Goal: Register for event/course

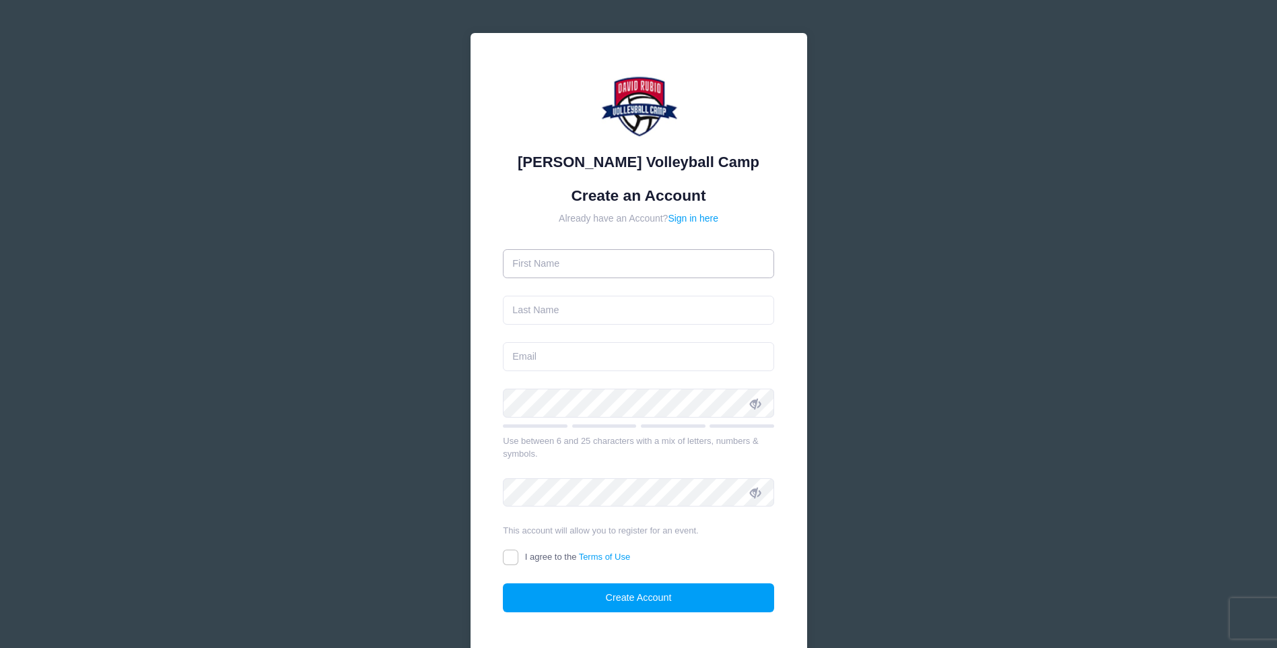
drag, startPoint x: 0, startPoint y: 0, endPoint x: 675, endPoint y: 264, distance: 724.9
click at [675, 264] on input "text" at bounding box center [638, 263] width 271 height 29
type input "[PERSON_NAME]"
type input "Rittig"
type input "[EMAIL_ADDRESS][DOMAIN_NAME]"
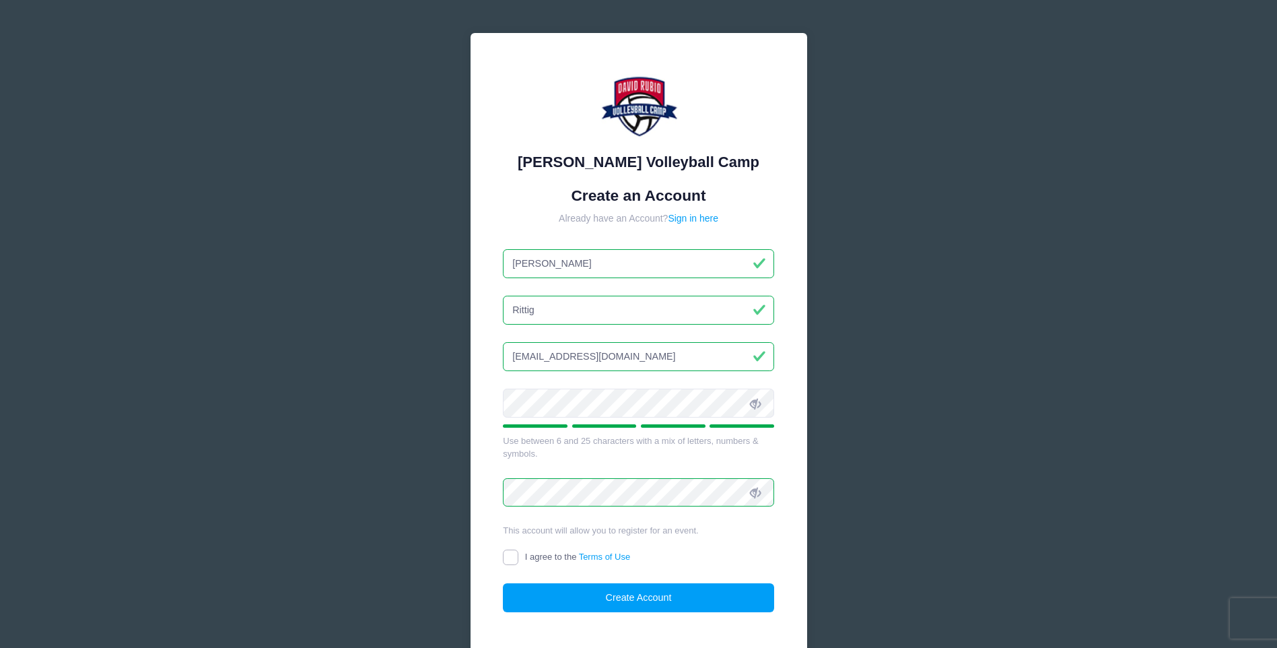
click at [512, 557] on input "I agree to the Terms of Use" at bounding box center [510, 556] width 15 height 15
checkbox input "true"
click at [648, 601] on button "Create Account" at bounding box center [638, 597] width 271 height 29
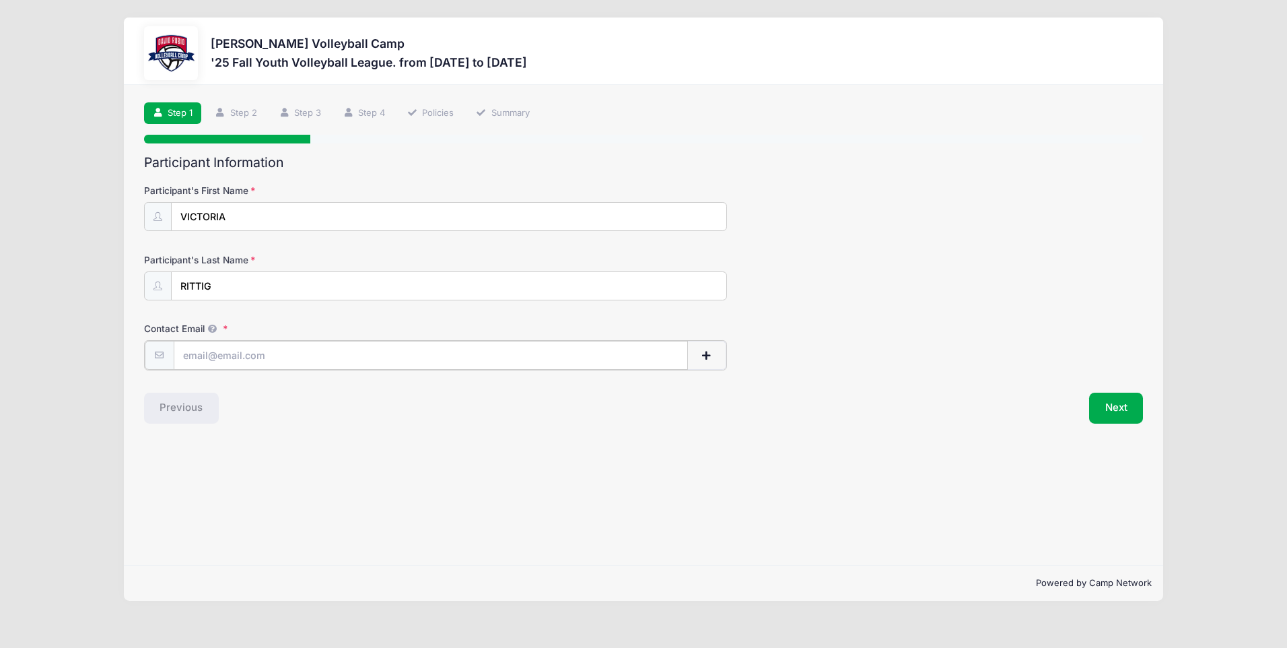
click at [230, 361] on input "Contact Email" at bounding box center [431, 355] width 514 height 29
type input "[EMAIL_ADDRESS][DOMAIN_NAME]"
click at [1128, 412] on button "Next" at bounding box center [1116, 406] width 55 height 31
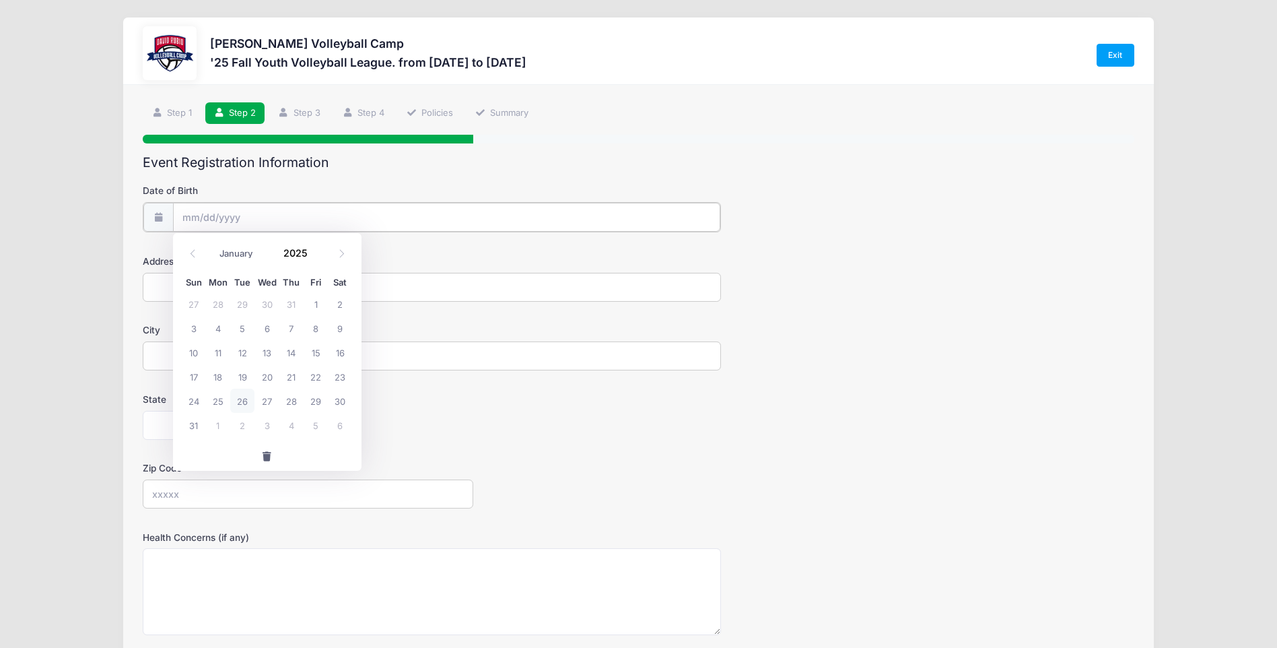
click at [256, 219] on input "Date of Birth" at bounding box center [447, 217] width 548 height 29
click at [303, 251] on input "2025" at bounding box center [299, 252] width 44 height 20
click at [316, 261] on span at bounding box center [316, 257] width 9 height 10
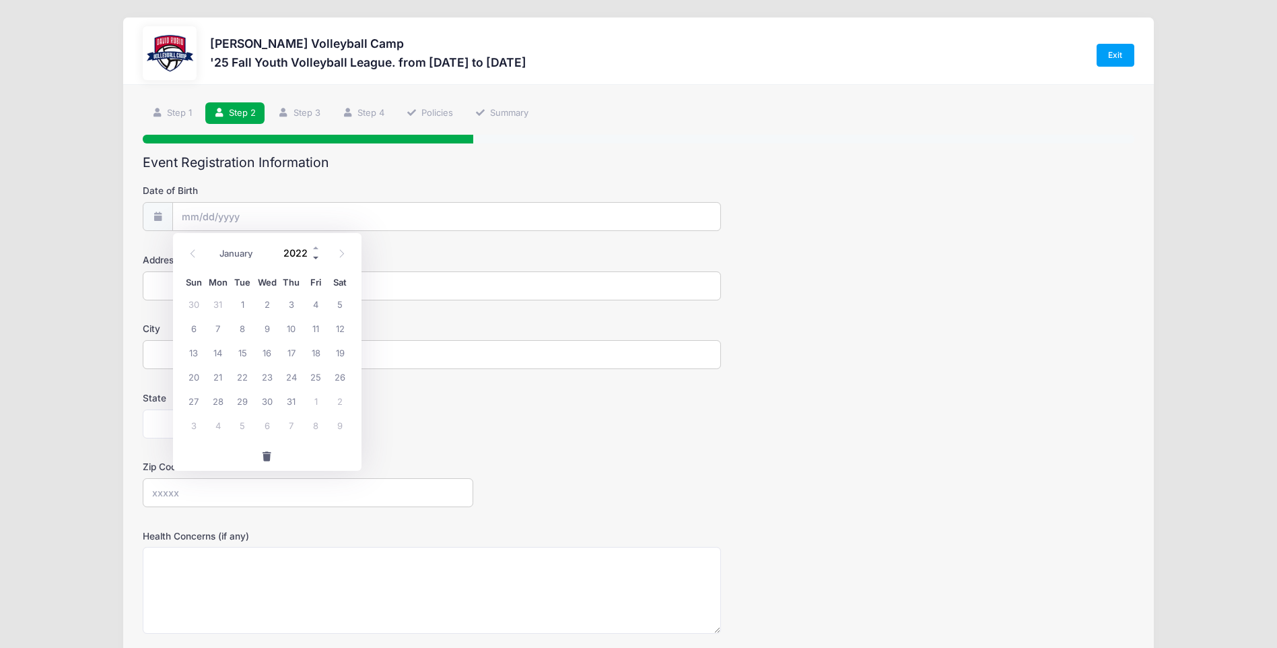
click at [316, 261] on span at bounding box center [316, 257] width 9 height 10
click at [316, 260] on span at bounding box center [316, 257] width 9 height 10
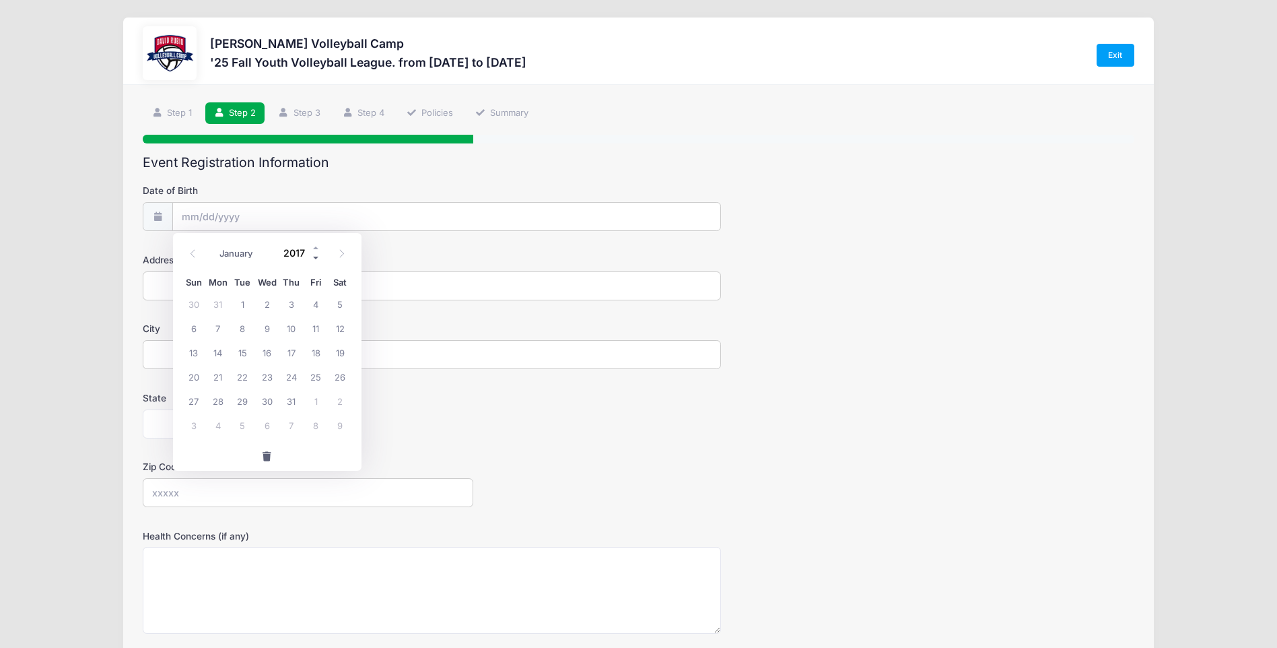
click at [316, 260] on span at bounding box center [316, 257] width 9 height 10
type input "2014"
click at [197, 252] on icon at bounding box center [192, 253] width 9 height 9
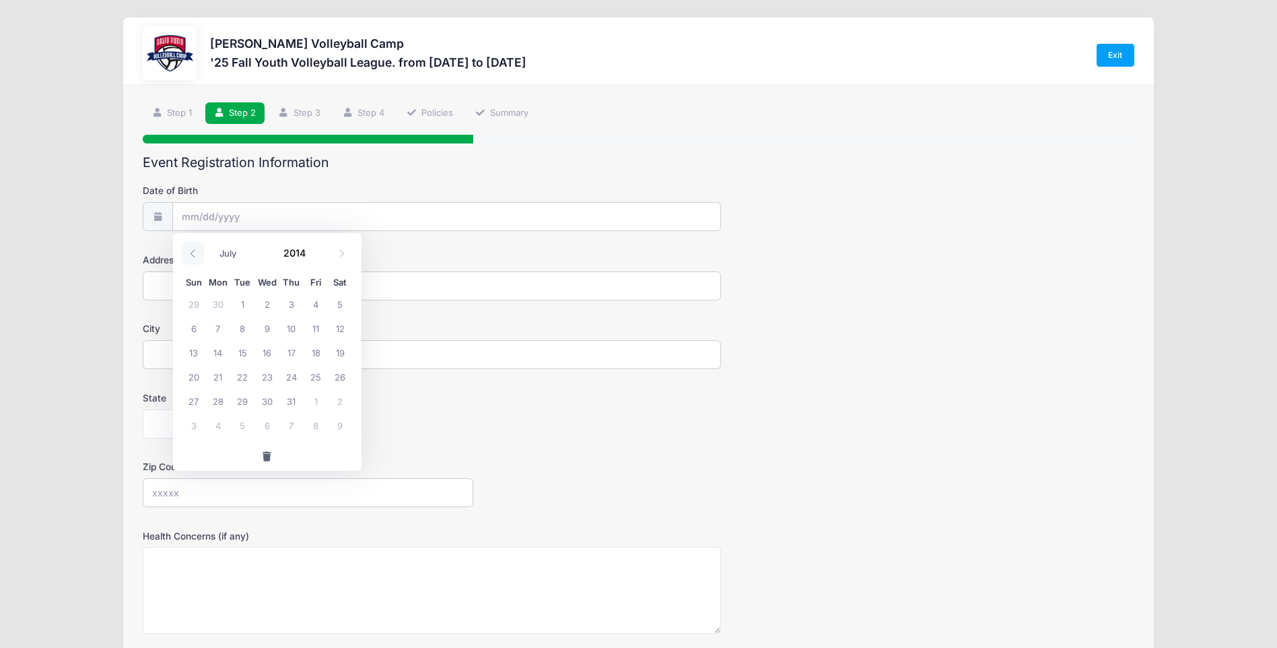
click at [195, 251] on icon at bounding box center [192, 253] width 9 height 9
click at [196, 251] on icon at bounding box center [192, 253] width 9 height 9
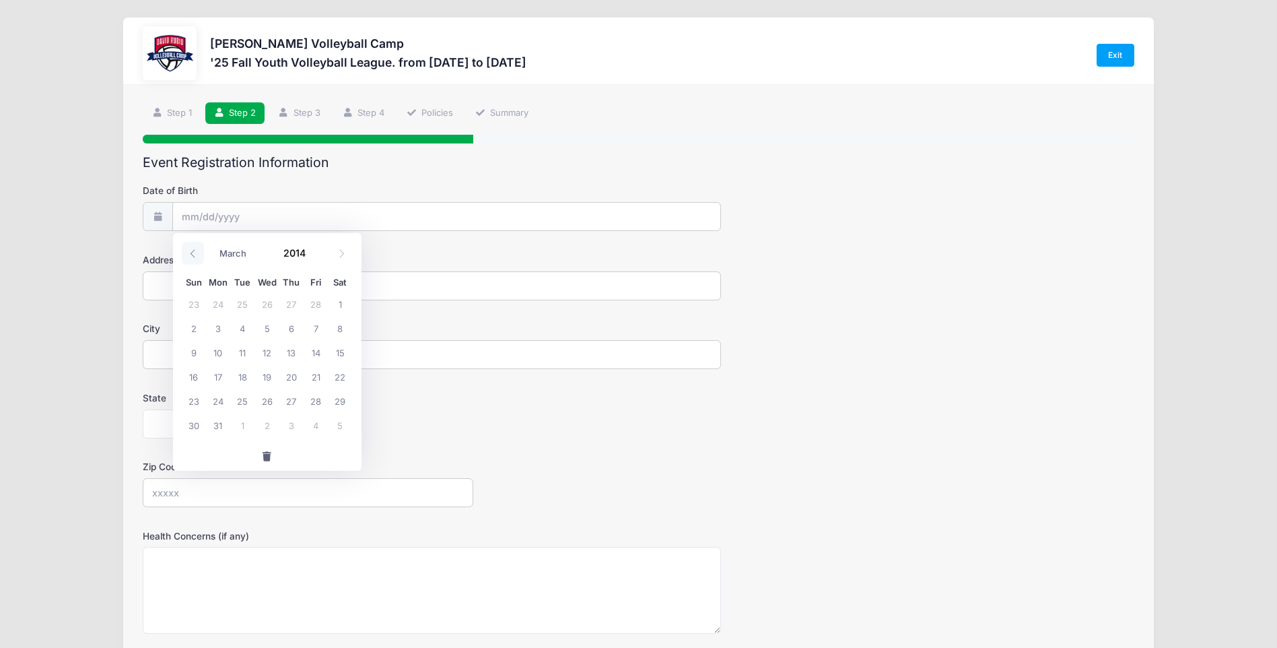
select select "1"
click at [341, 327] on span "8" at bounding box center [340, 328] width 24 height 24
type input "02/08/2014"
click at [307, 293] on input "Address" at bounding box center [432, 285] width 578 height 29
type input "13546 N PIEMONTE WAY"
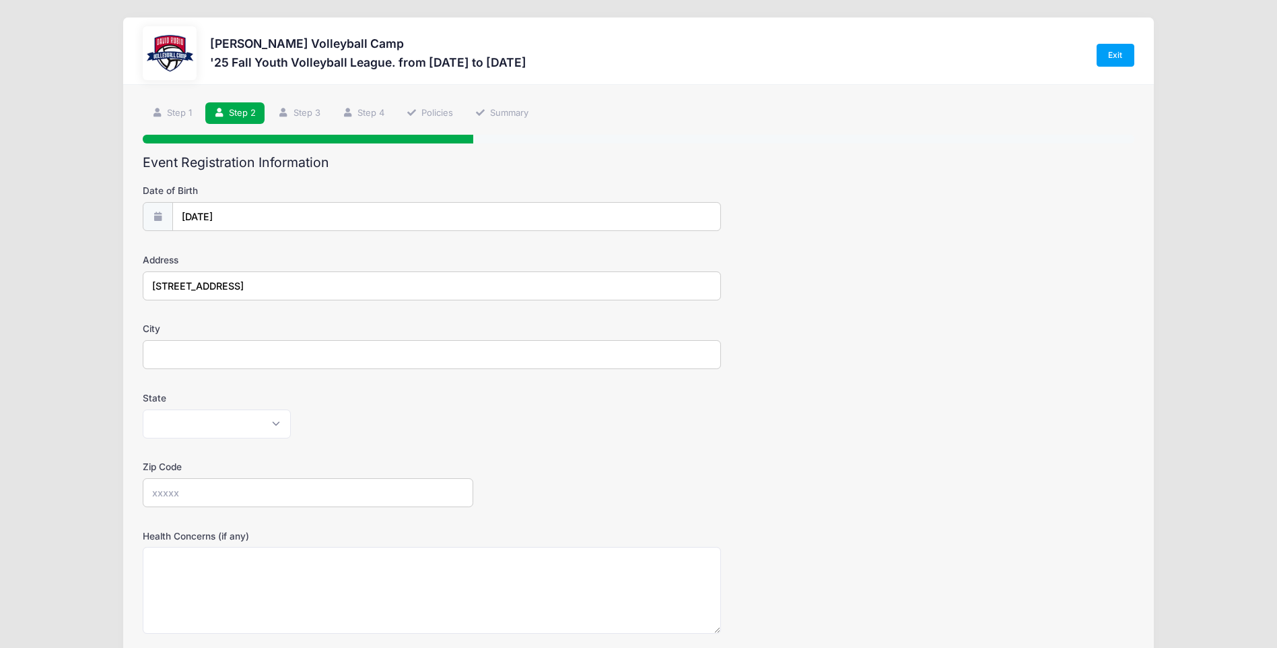
type input "Oro Valley"
select select "AZ"
type input "85755"
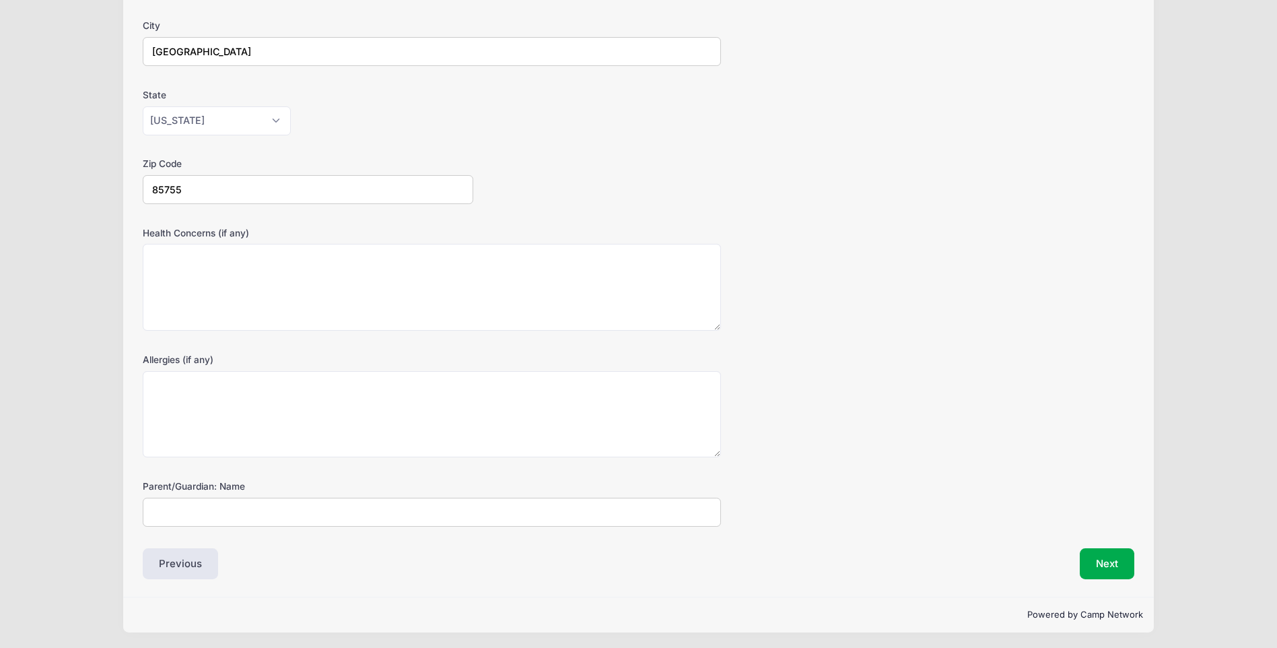
scroll to position [305, 0]
click at [384, 518] on input "Parent/Guardian: Name" at bounding box center [432, 509] width 578 height 29
type input "Sebastian Rittig"
click at [1106, 564] on button "Next" at bounding box center [1107, 561] width 55 height 31
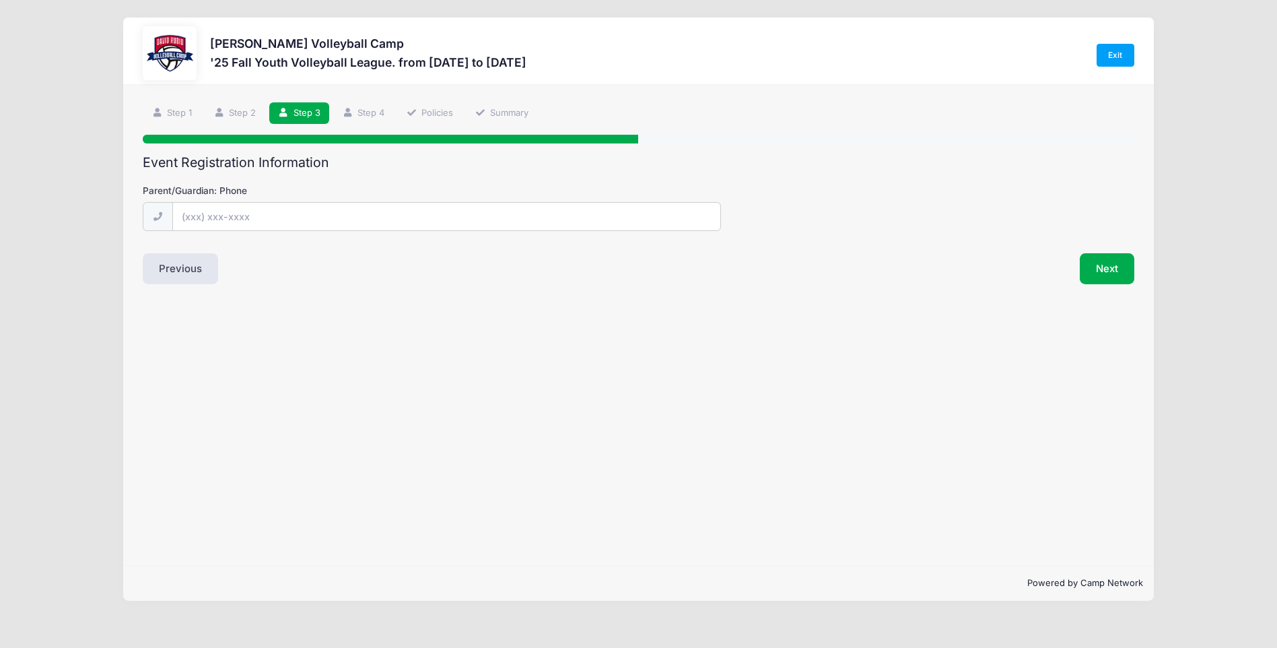
scroll to position [0, 0]
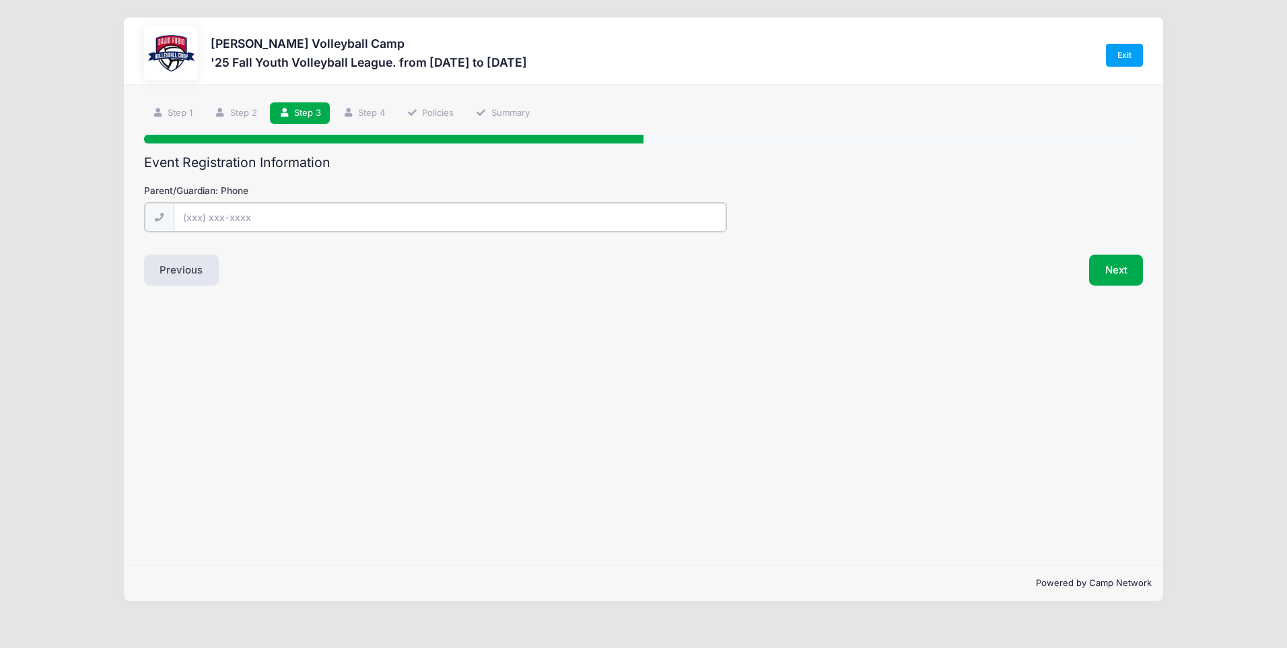
click at [200, 220] on input "Parent/Guardian: Phone" at bounding box center [450, 217] width 553 height 29
type input "(803) 558-7243"
click at [1117, 273] on button "Next" at bounding box center [1116, 268] width 55 height 31
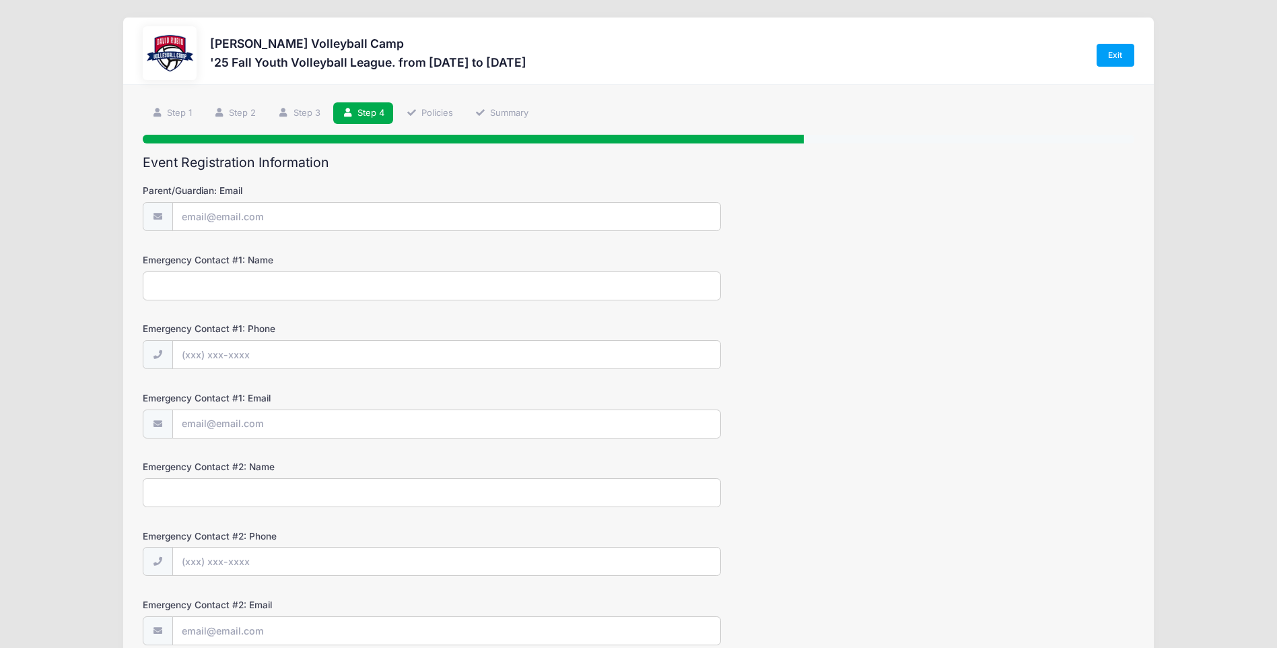
click at [237, 278] on input "Emergency Contact #1: Name" at bounding box center [432, 285] width 578 height 29
type input "Sebastian Rittig"
click at [195, 215] on input "Parent/Guardian: Email" at bounding box center [447, 217] width 548 height 29
type input "[EMAIL_ADDRESS][DOMAIN_NAME]"
click at [298, 353] on input "Emergency Contact #1: Phone" at bounding box center [447, 355] width 548 height 29
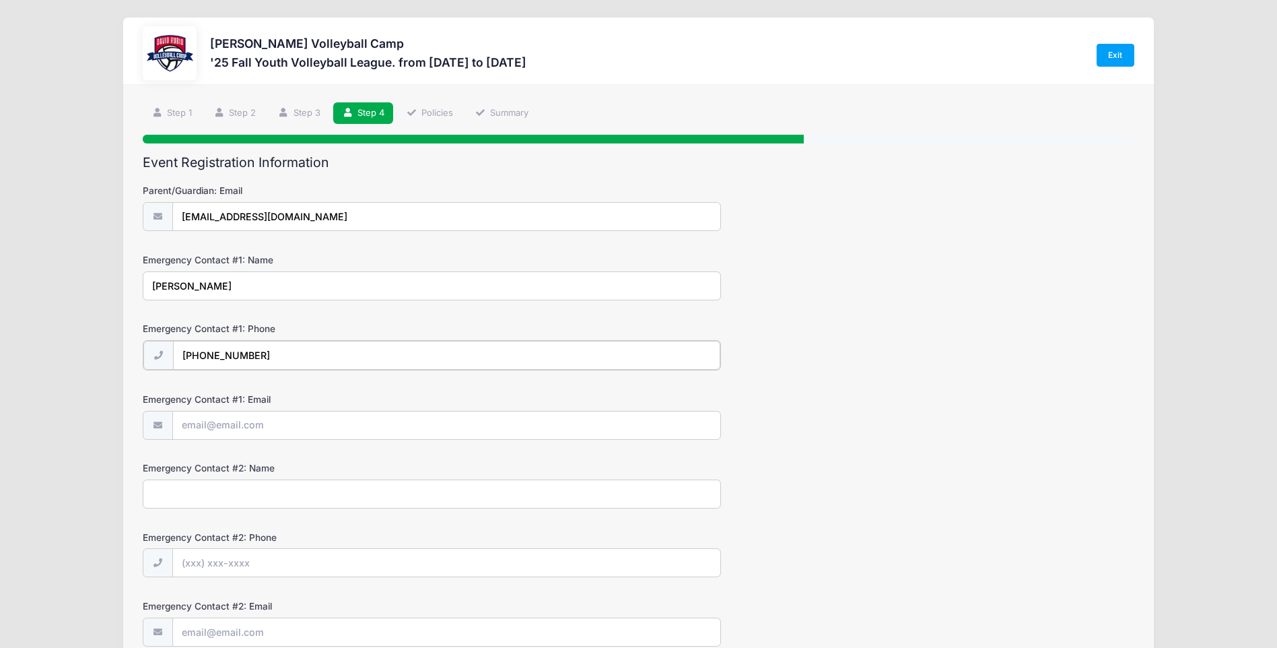
scroll to position [67, 0]
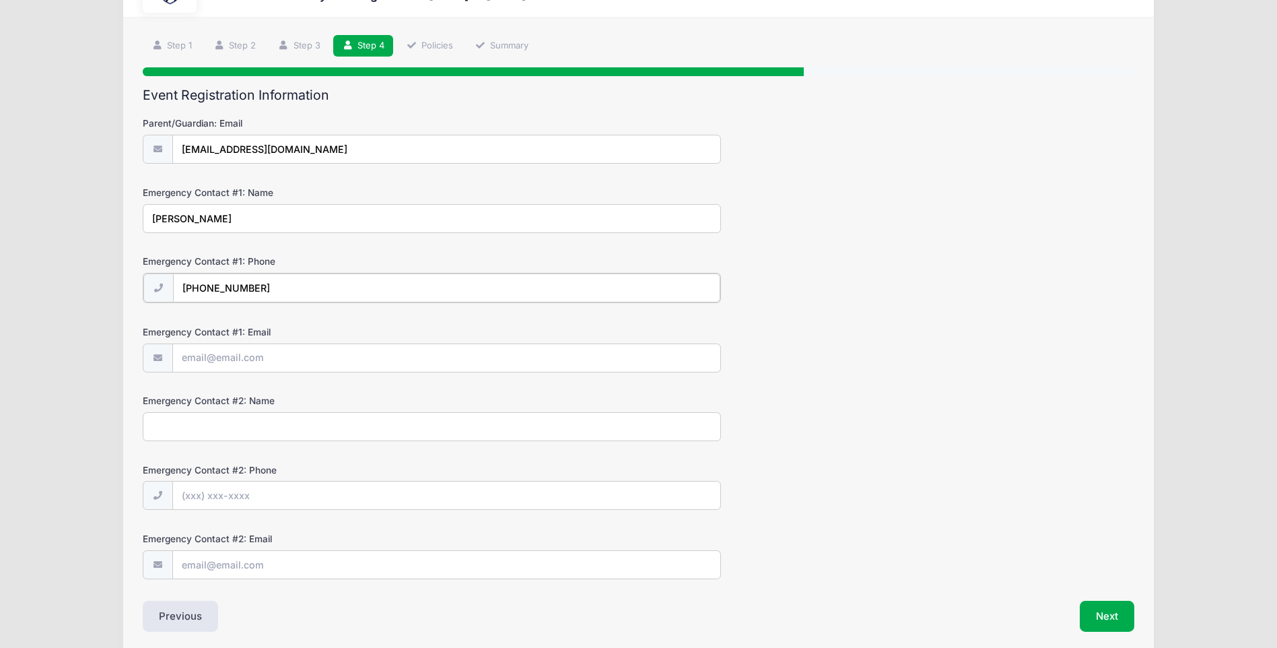
type input "(859) 345-8353"
click at [317, 434] on input "Emergency Contact #2: Name" at bounding box center [432, 425] width 578 height 29
type input "Monica Vazquez"
click at [198, 493] on input "Emergency Contact #2: Phone" at bounding box center [447, 494] width 548 height 29
type input "(602) 757-3038"
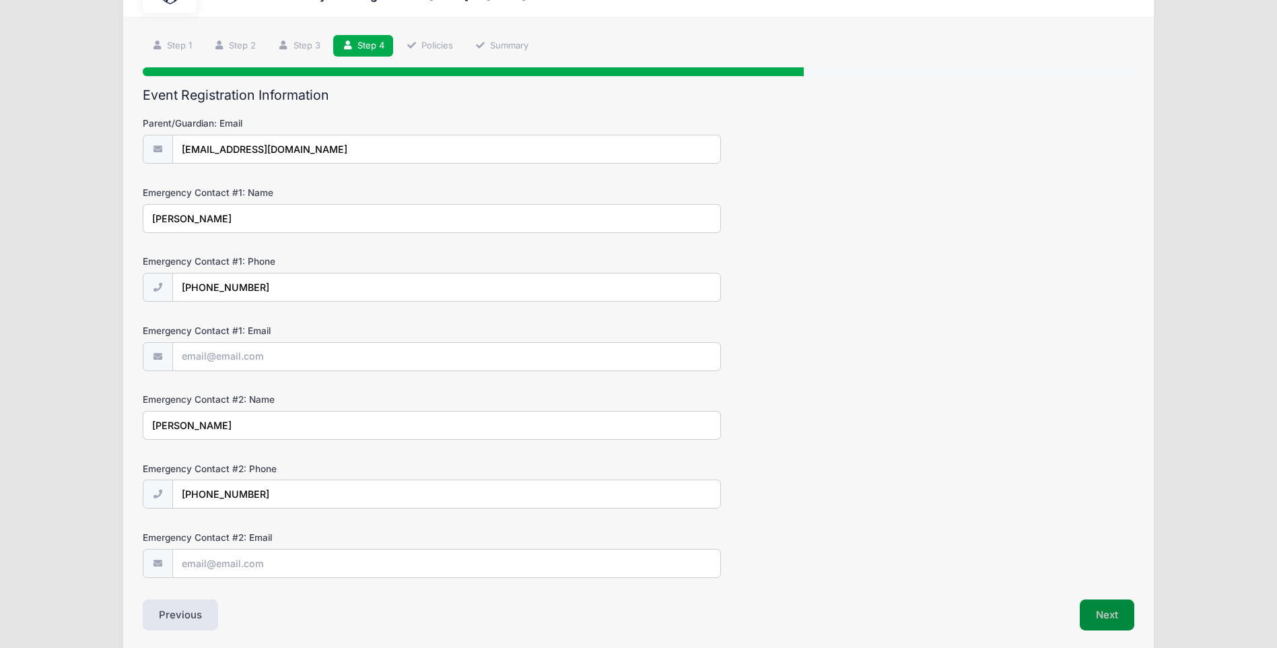
click at [1110, 615] on button "Next" at bounding box center [1107, 614] width 55 height 31
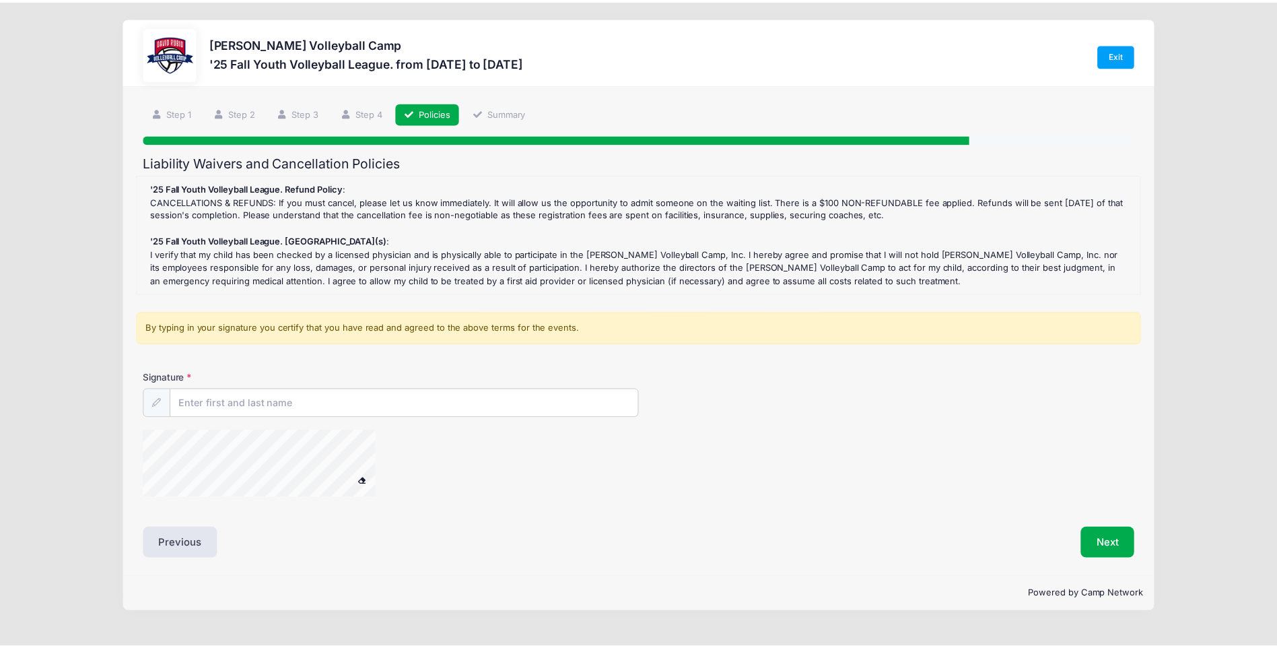
scroll to position [0, 0]
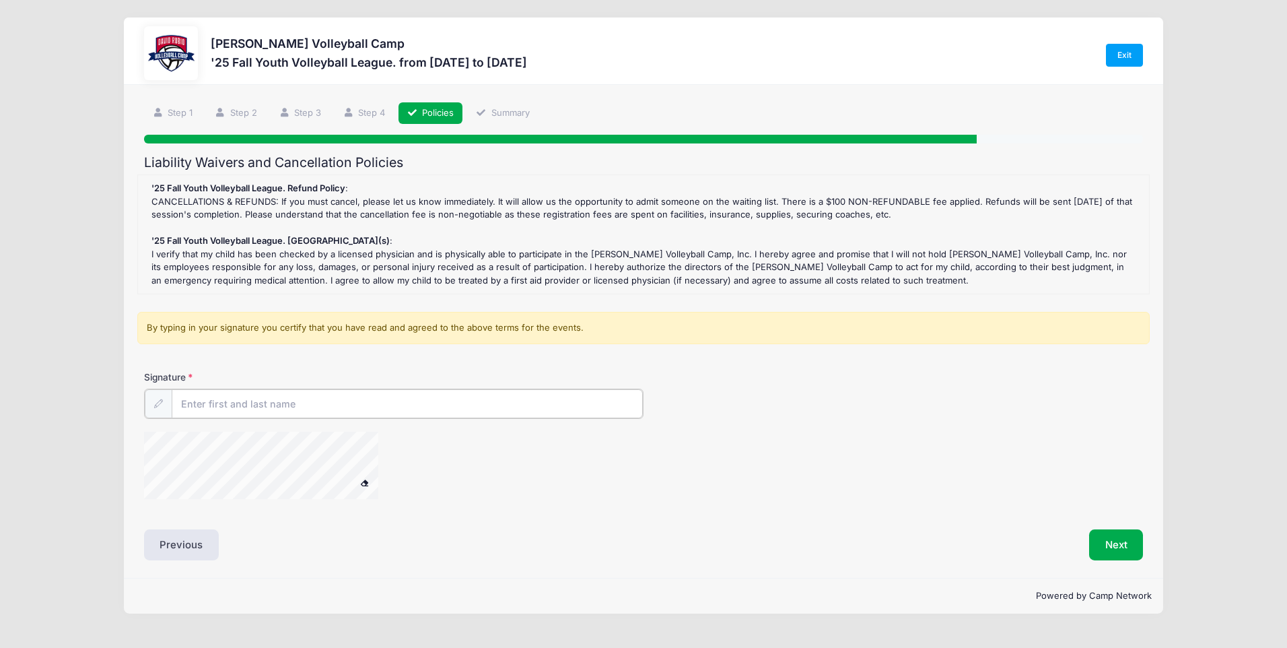
click at [263, 409] on input "Signature" at bounding box center [407, 403] width 471 height 29
type input "Sebastian Rittig"
click at [1122, 545] on button "Next" at bounding box center [1116, 543] width 55 height 31
click at [1126, 543] on button "Next" at bounding box center [1116, 543] width 55 height 31
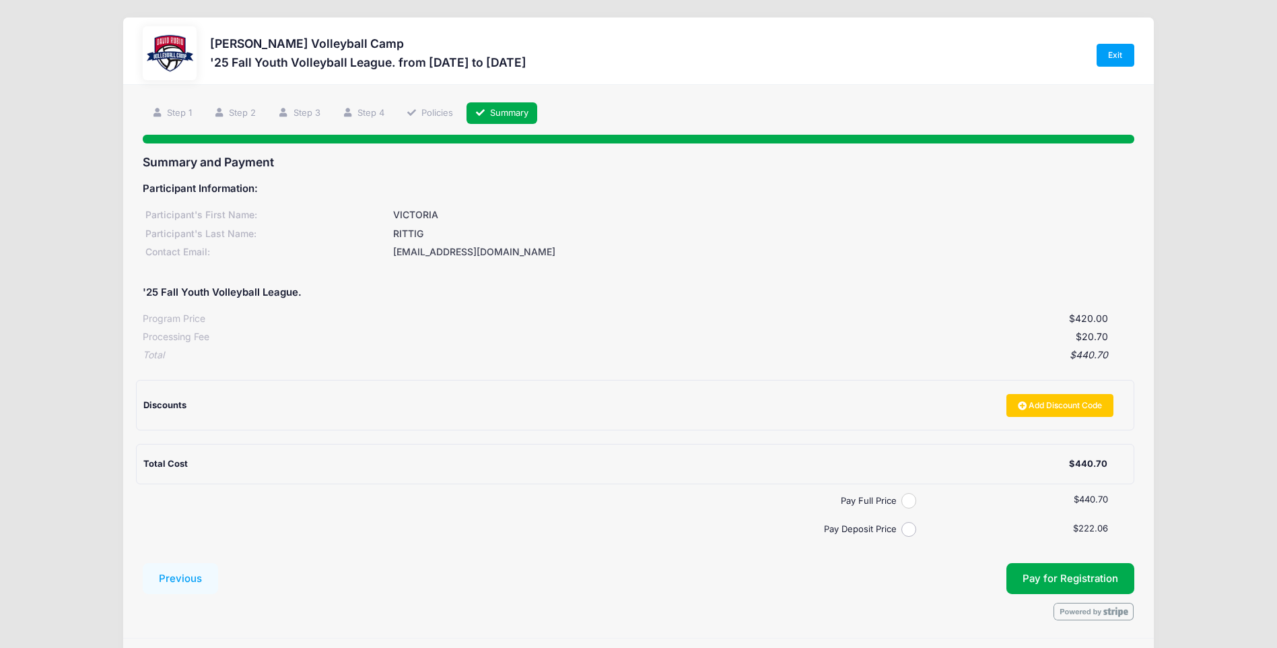
click at [910, 503] on input "Pay Full Price" at bounding box center [908, 500] width 15 height 15
radio input "true"
click at [1083, 577] on span "Pay for Registration" at bounding box center [1071, 578] width 96 height 12
